Goal: Communication & Community: Connect with others

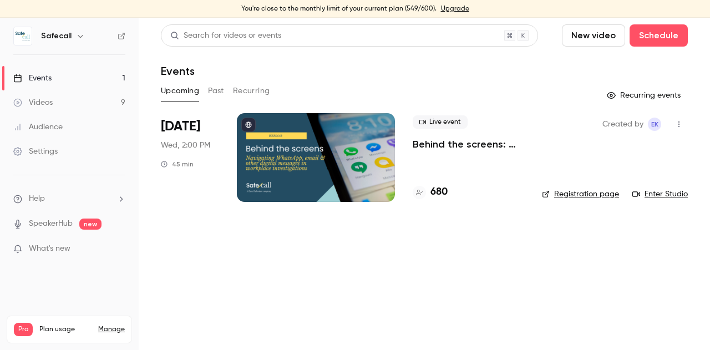
click at [584, 193] on link "Registration page" at bounding box center [580, 194] width 77 height 11
click at [436, 193] on h4 "681" at bounding box center [438, 192] width 14 height 15
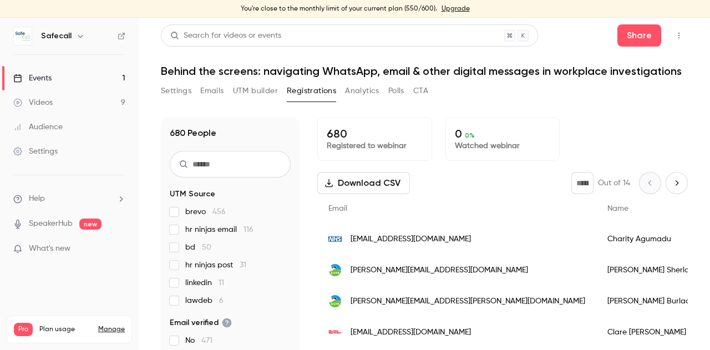
click at [34, 80] on div "Events" at bounding box center [32, 78] width 38 height 11
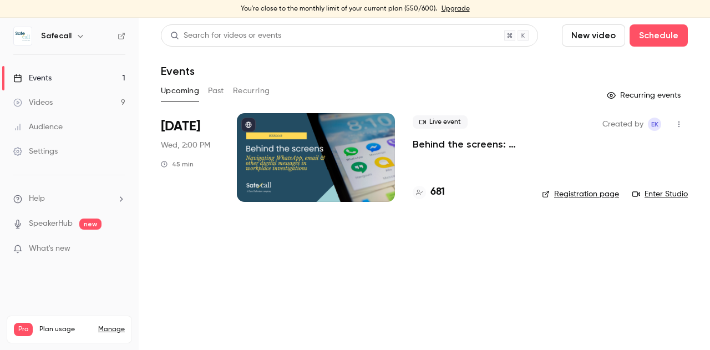
click at [590, 190] on link "Registration page" at bounding box center [580, 194] width 77 height 11
click at [653, 193] on link "Enter Studio" at bounding box center [659, 194] width 55 height 11
click at [684, 126] on button "button" at bounding box center [679, 124] width 18 height 18
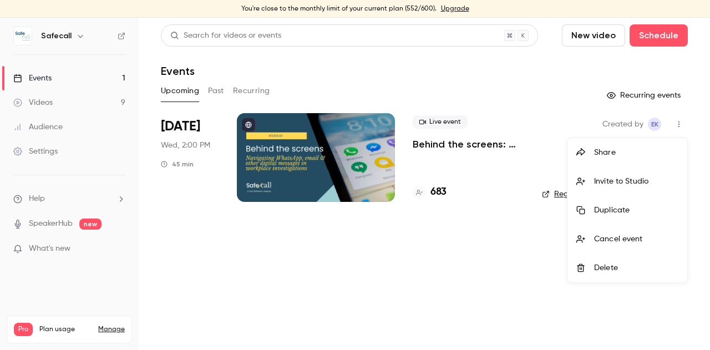
click at [612, 180] on div "Invite to Studio" at bounding box center [636, 181] width 84 height 11
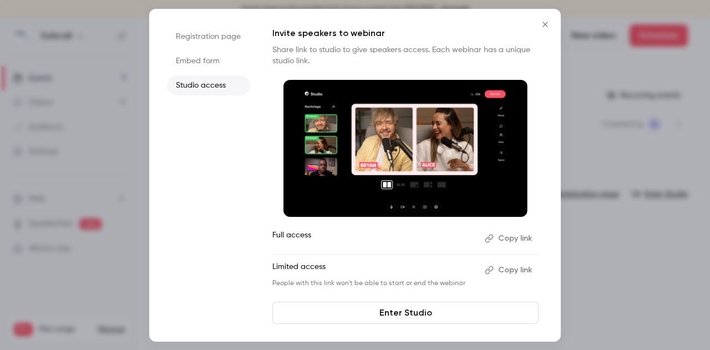
click at [520, 264] on button "Copy link" at bounding box center [509, 270] width 58 height 18
click at [510, 270] on button "Copy link" at bounding box center [509, 270] width 58 height 18
click at [545, 21] on icon "Close" at bounding box center [545, 24] width 13 height 9
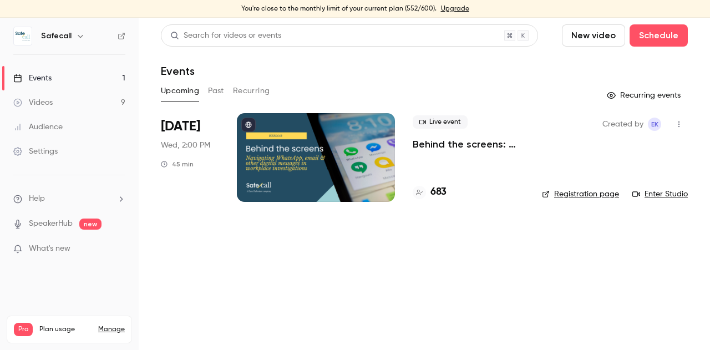
click at [439, 193] on h4 "683" at bounding box center [439, 192] width 16 height 15
